Goal: Task Accomplishment & Management: Use online tool/utility

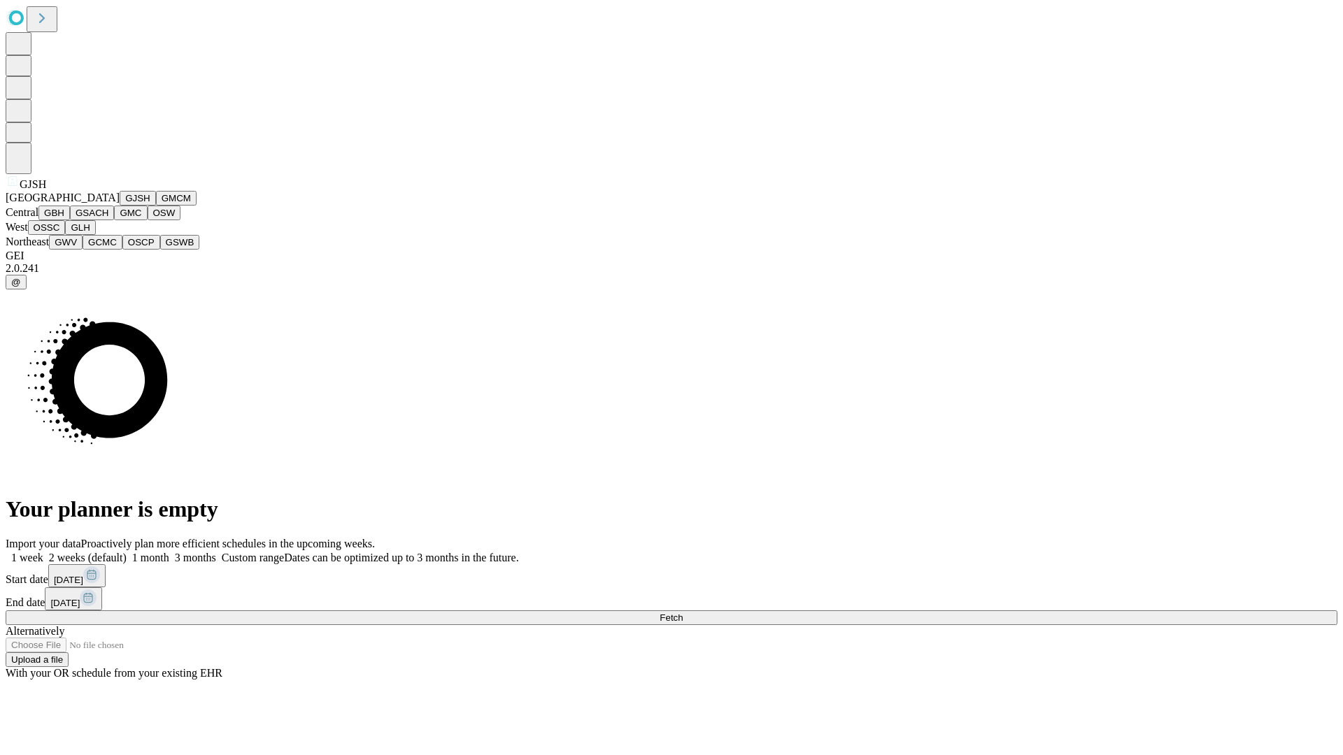
click at [120, 206] on button "GJSH" at bounding box center [138, 198] width 36 height 15
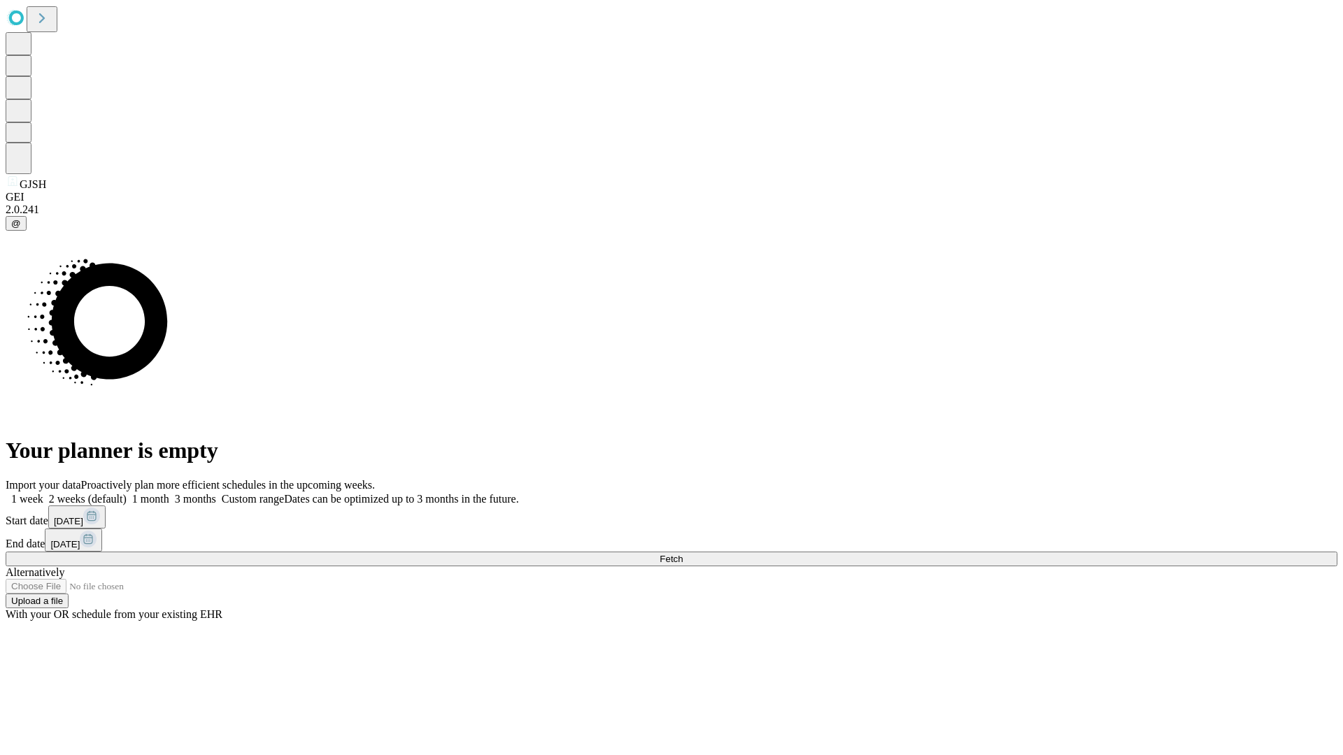
click at [169, 493] on label "1 month" at bounding box center [148, 499] width 43 height 12
click at [683, 554] on span "Fetch" at bounding box center [670, 559] width 23 height 10
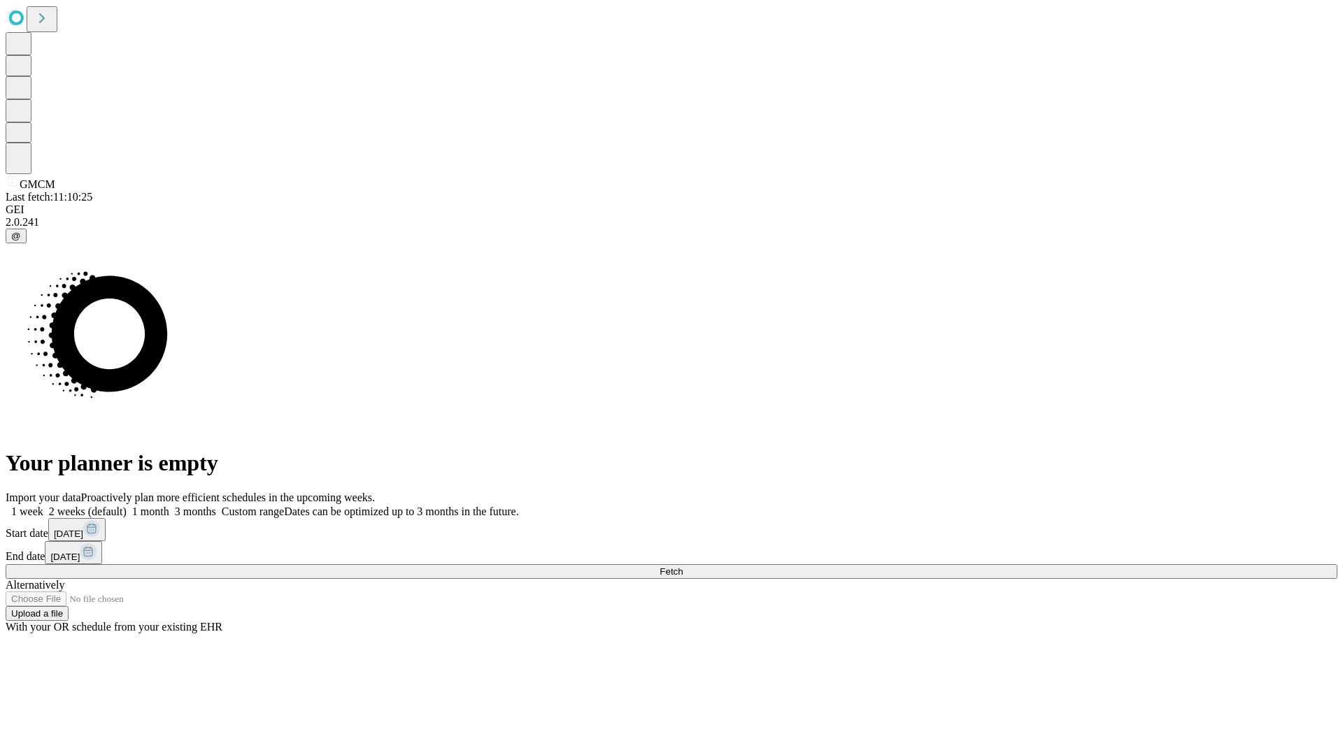
click at [169, 506] on label "1 month" at bounding box center [148, 512] width 43 height 12
click at [683, 566] on span "Fetch" at bounding box center [670, 571] width 23 height 10
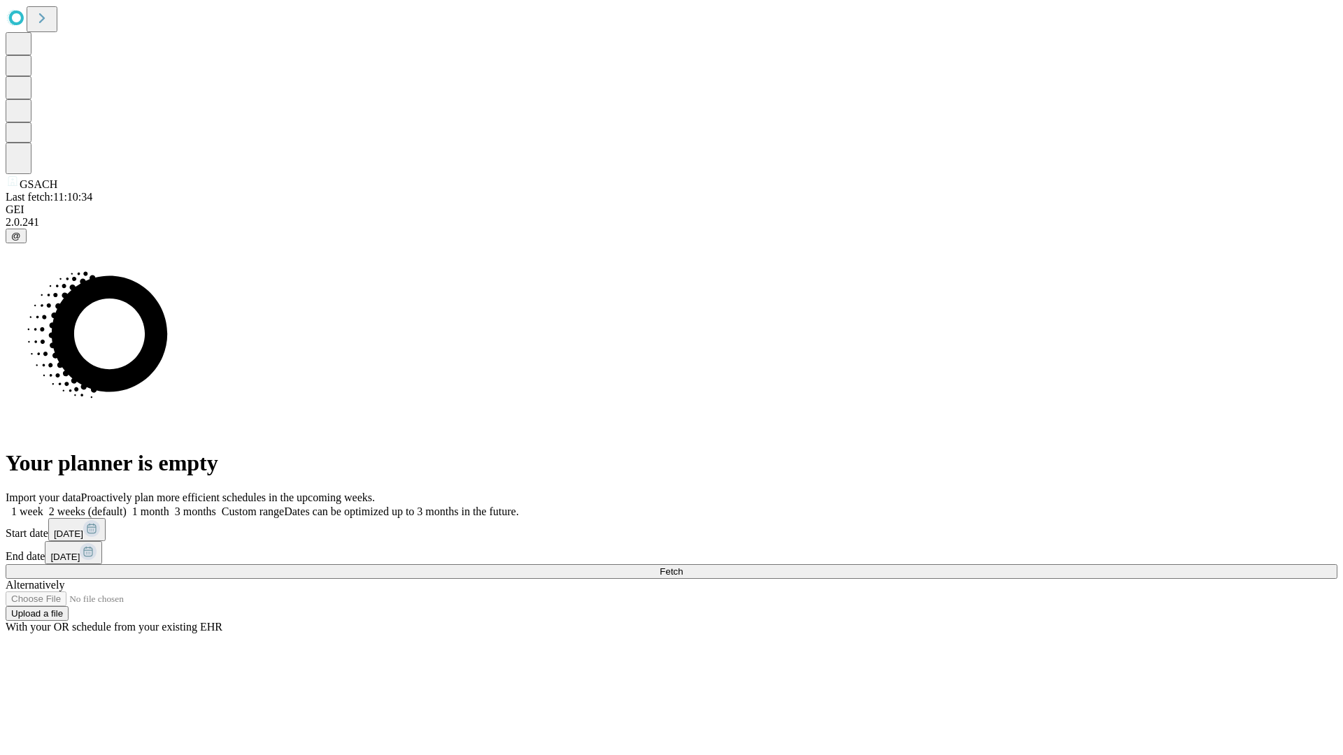
click at [169, 506] on label "1 month" at bounding box center [148, 512] width 43 height 12
click at [683, 566] on span "Fetch" at bounding box center [670, 571] width 23 height 10
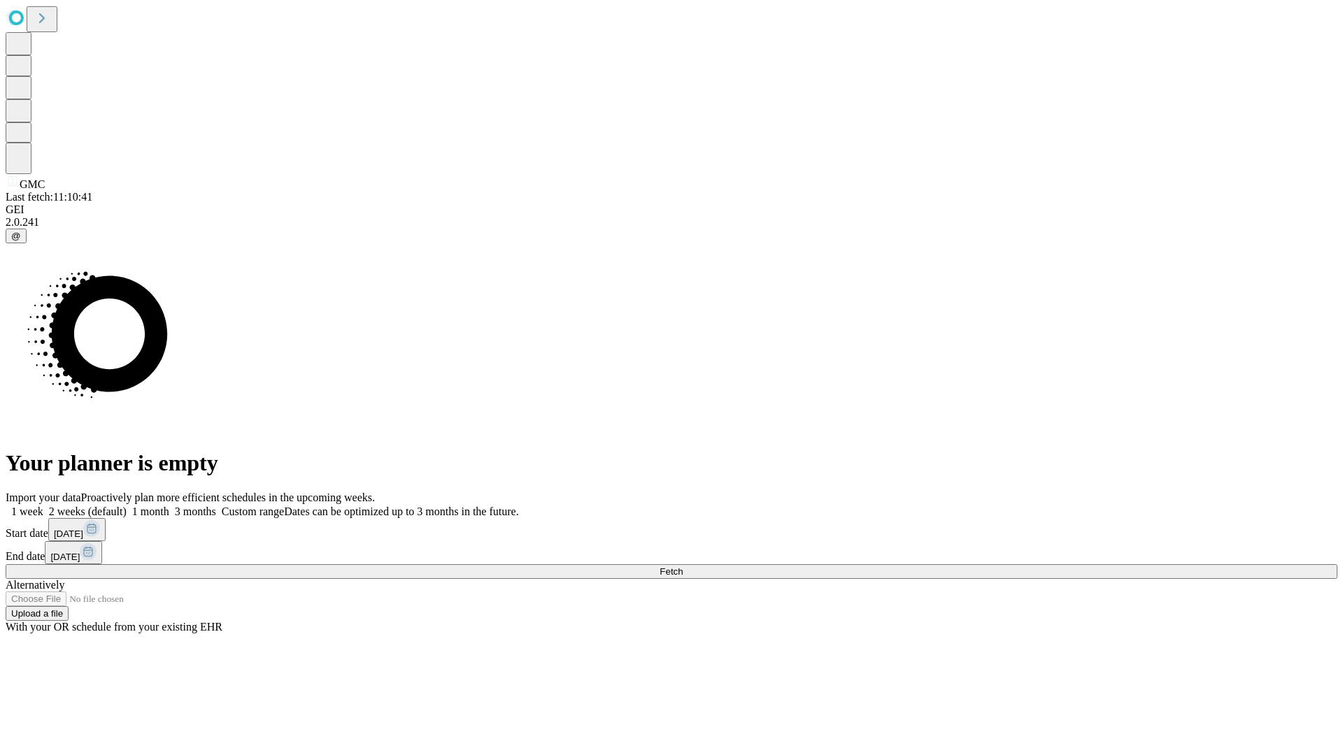
click at [169, 506] on label "1 month" at bounding box center [148, 512] width 43 height 12
click at [683, 566] on span "Fetch" at bounding box center [670, 571] width 23 height 10
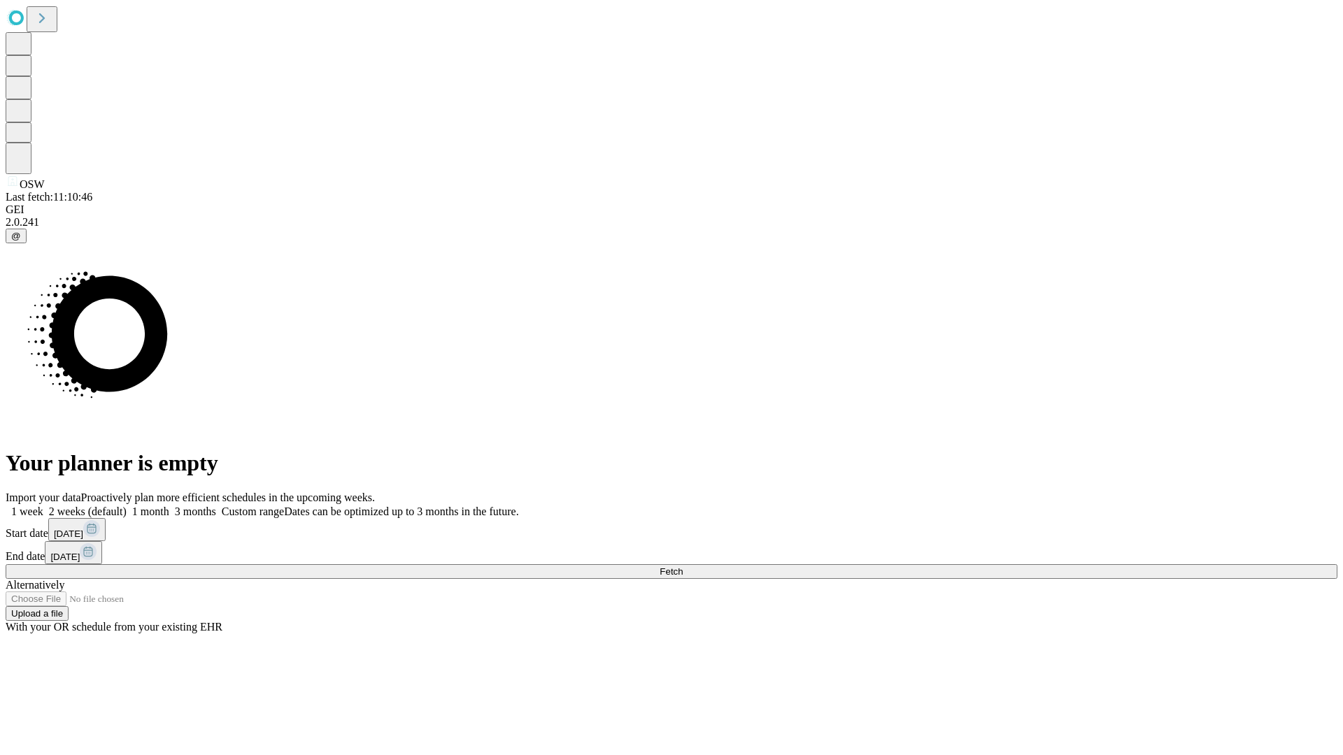
click at [169, 506] on label "1 month" at bounding box center [148, 512] width 43 height 12
click at [683, 566] on span "Fetch" at bounding box center [670, 571] width 23 height 10
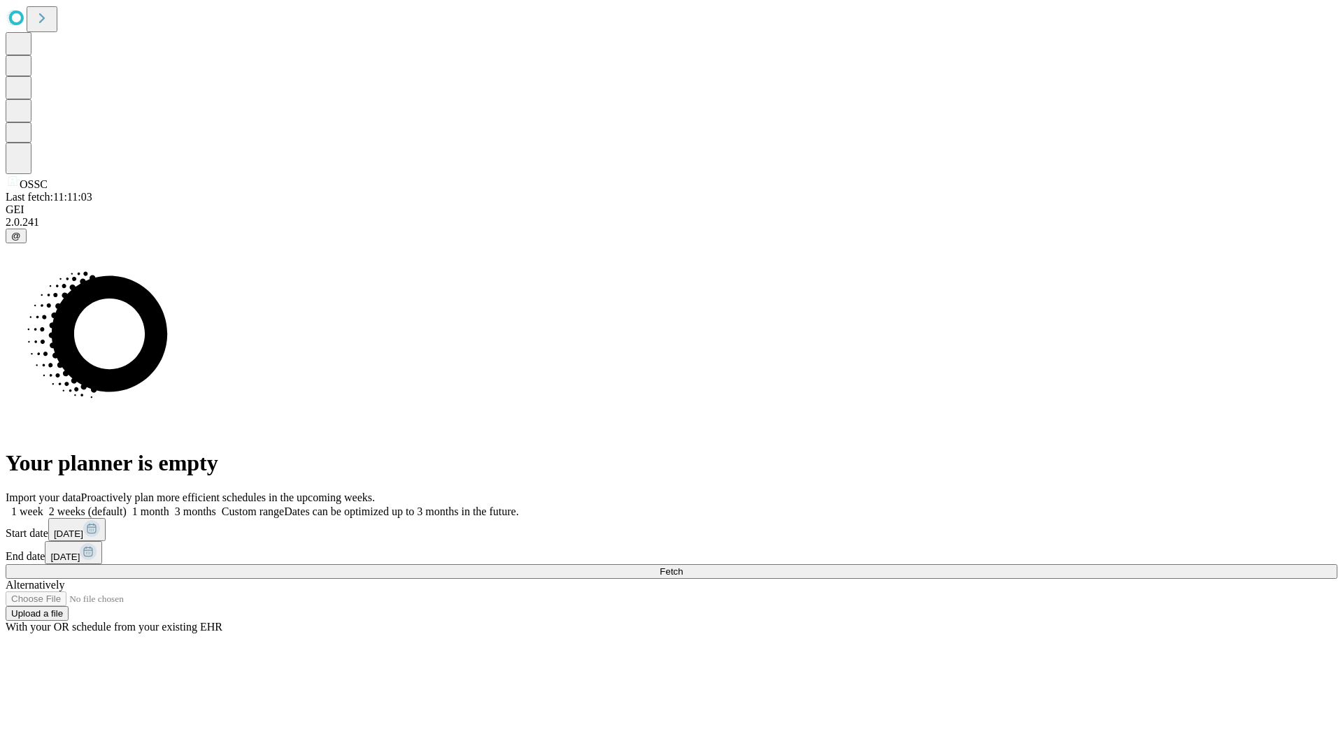
click at [683, 566] on span "Fetch" at bounding box center [670, 571] width 23 height 10
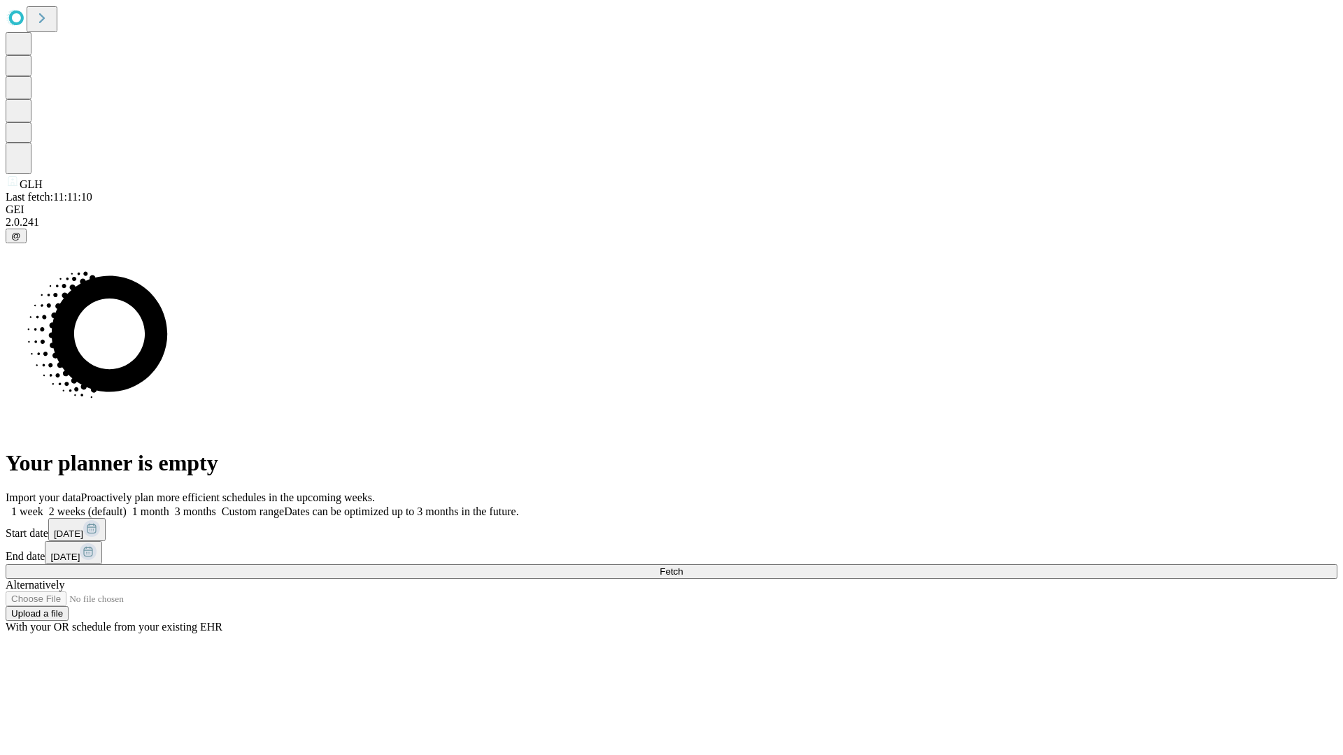
click at [683, 566] on span "Fetch" at bounding box center [670, 571] width 23 height 10
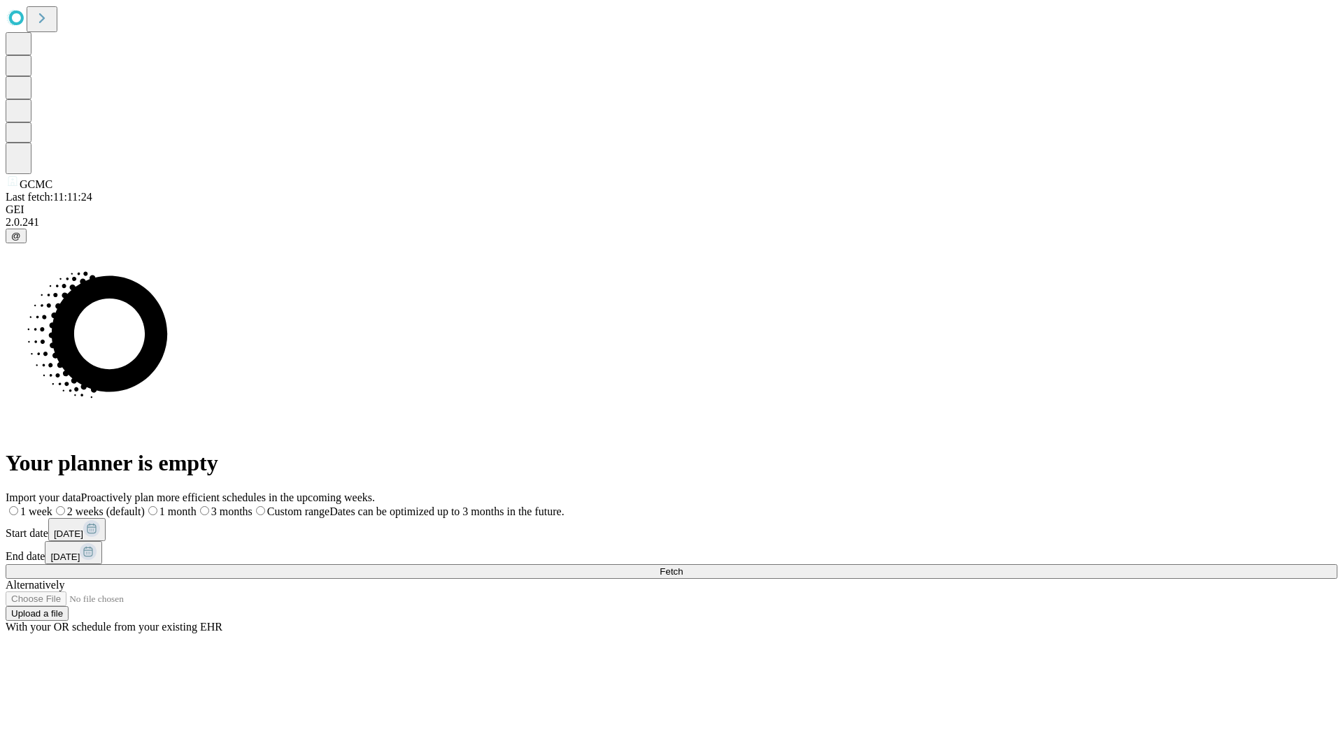
click at [197, 506] on label "1 month" at bounding box center [171, 512] width 52 height 12
click at [683, 566] on span "Fetch" at bounding box center [670, 571] width 23 height 10
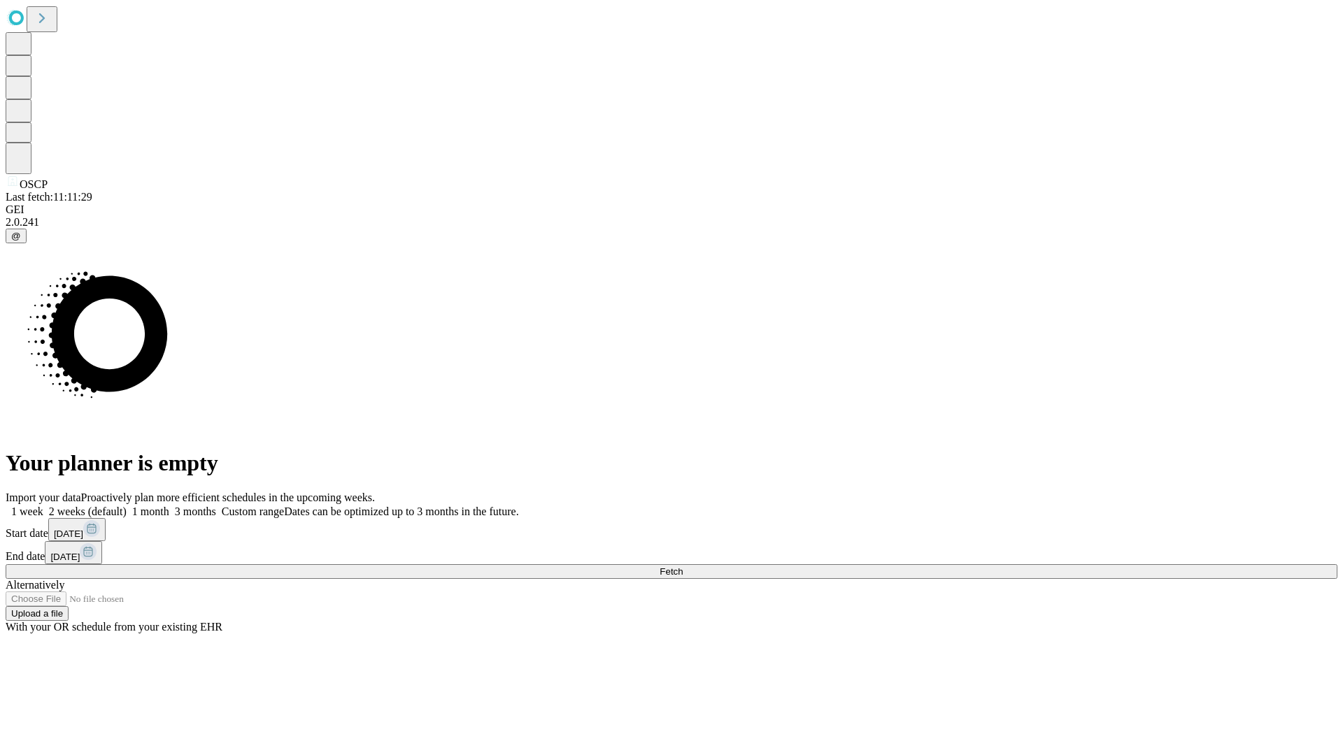
click at [683, 566] on span "Fetch" at bounding box center [670, 571] width 23 height 10
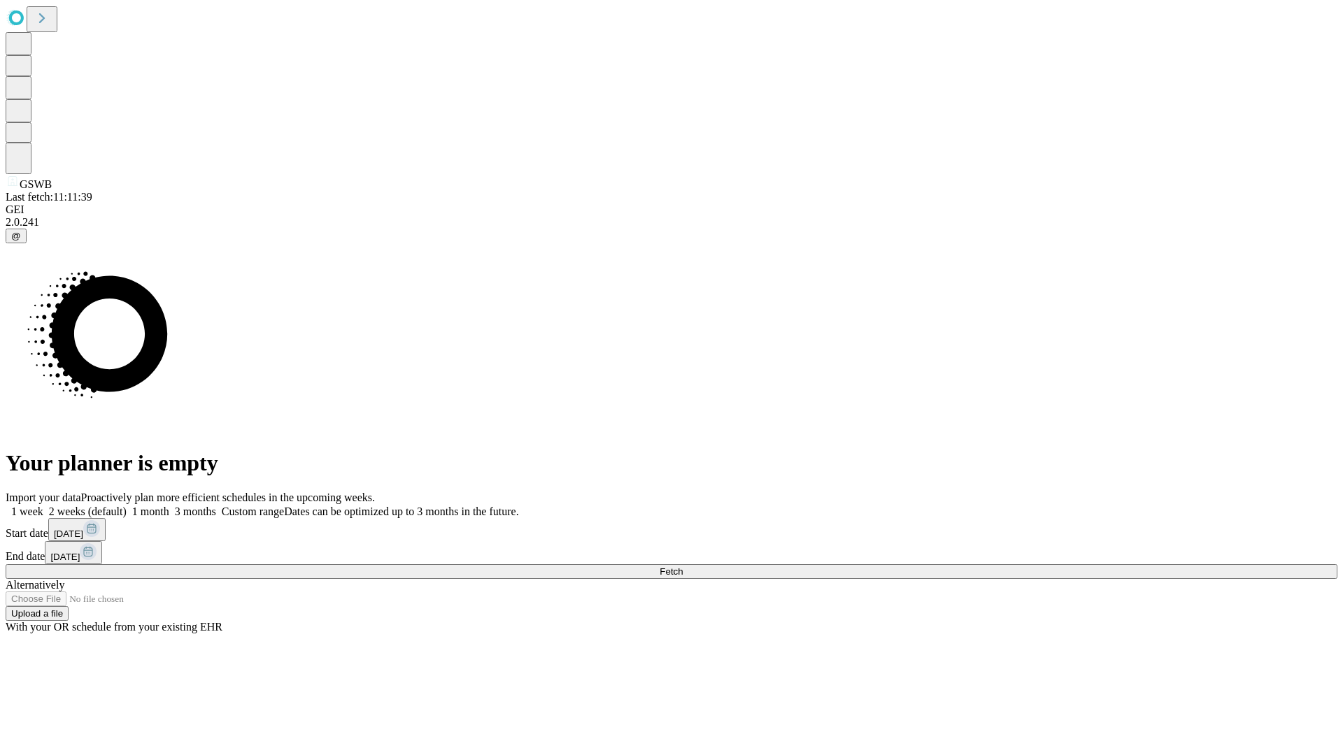
click at [169, 506] on label "1 month" at bounding box center [148, 512] width 43 height 12
click at [683, 566] on span "Fetch" at bounding box center [670, 571] width 23 height 10
